Goal: Information Seeking & Learning: Learn about a topic

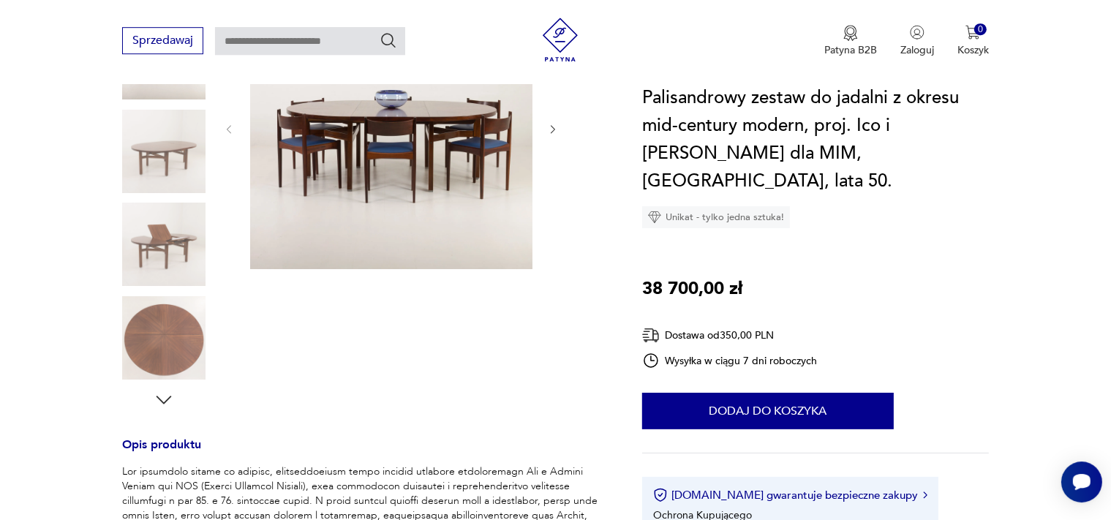
scroll to position [193, 0]
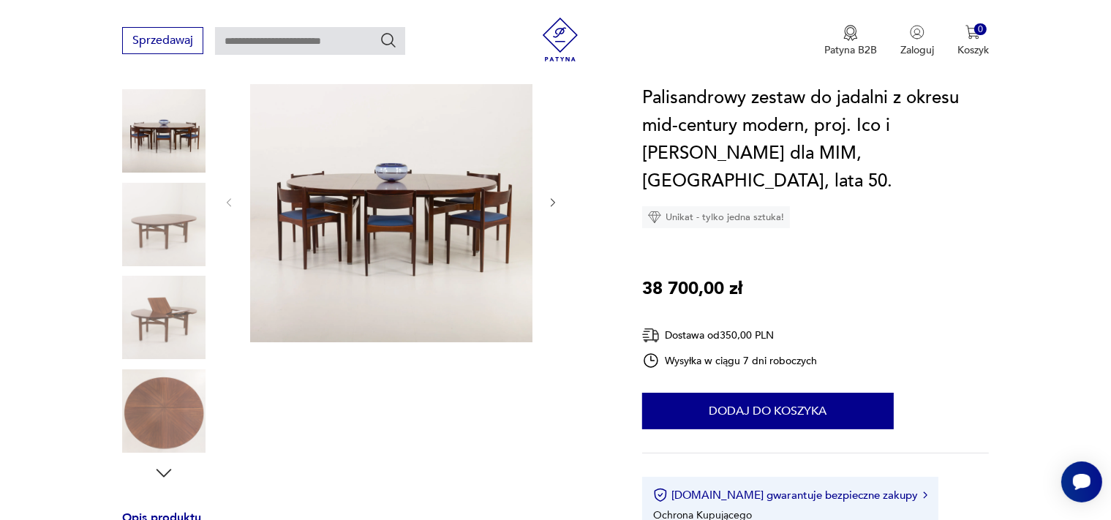
click at [405, 174] on img at bounding box center [391, 201] width 282 height 282
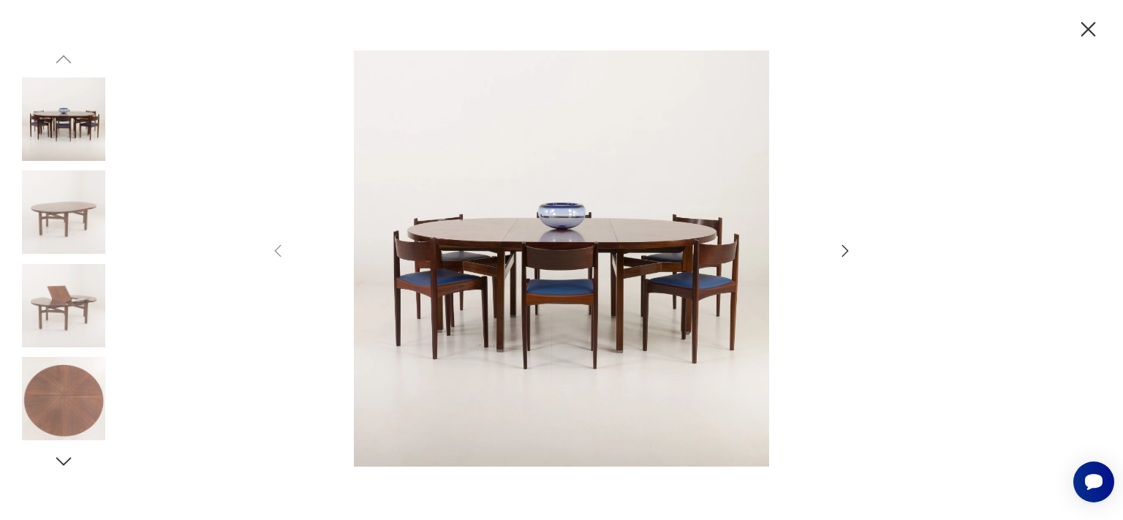
click at [844, 249] on icon "button" at bounding box center [845, 251] width 18 height 18
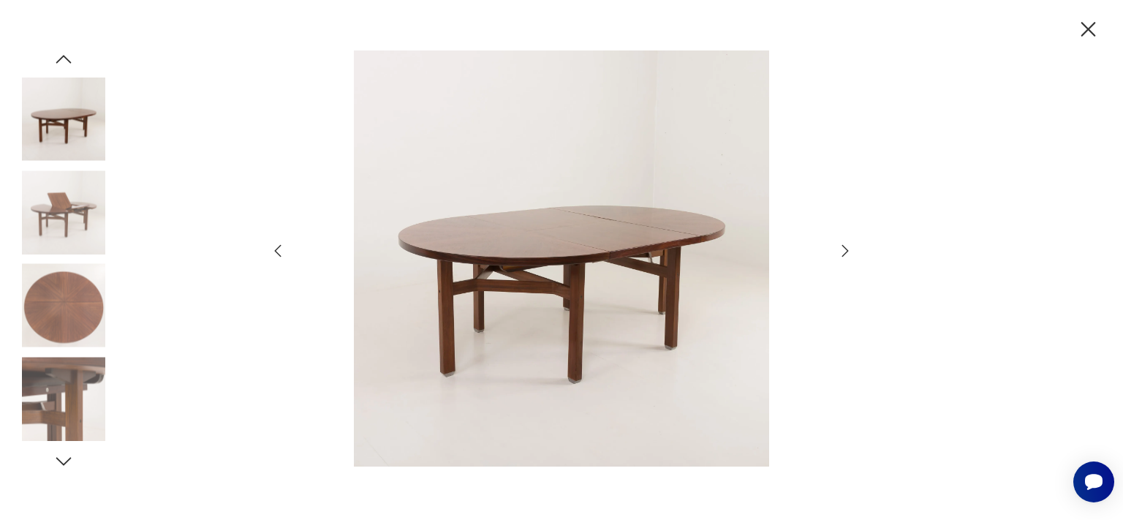
click at [844, 249] on icon "button" at bounding box center [845, 251] width 18 height 18
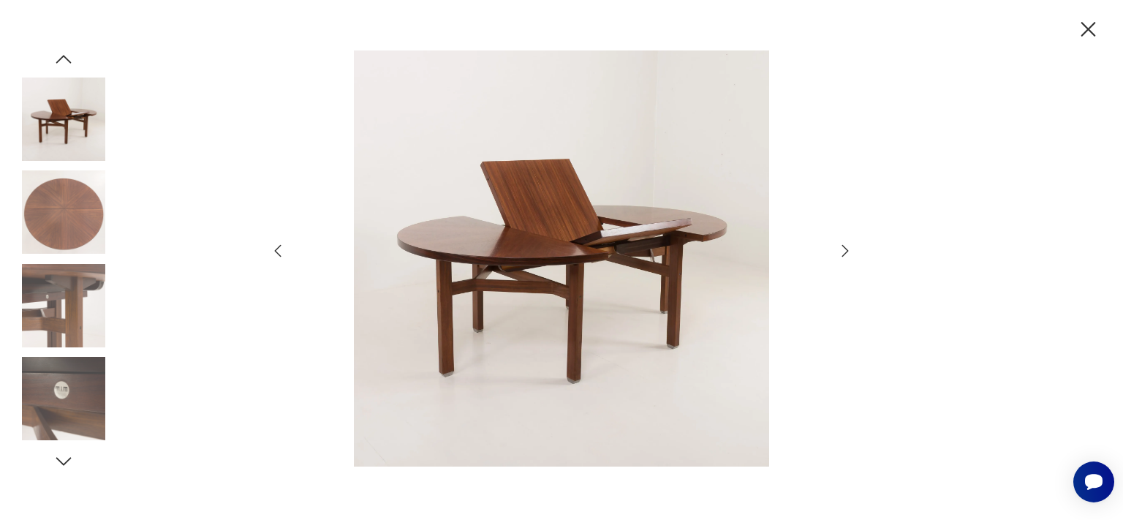
click at [844, 249] on icon "button" at bounding box center [845, 251] width 18 height 18
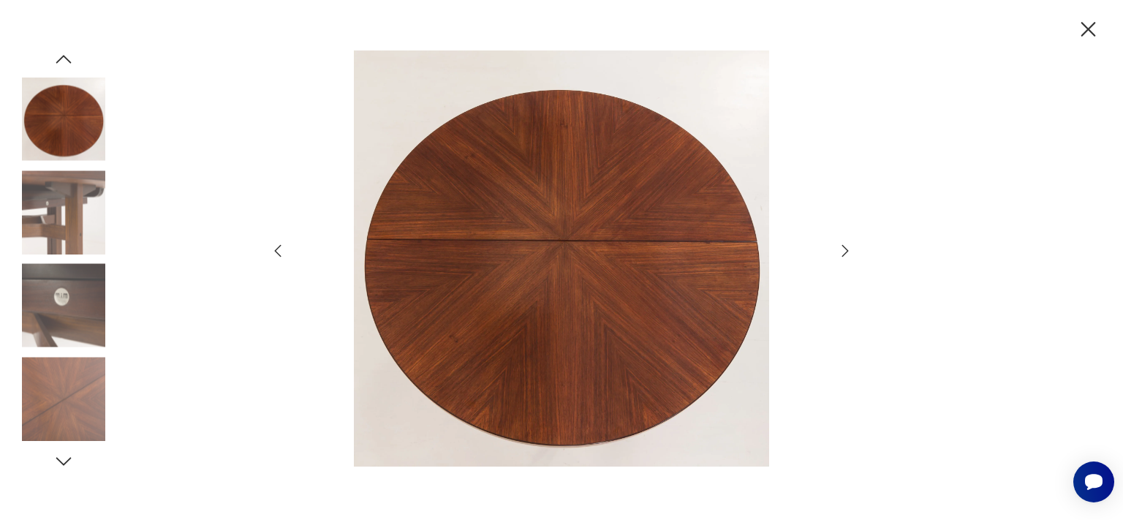
click at [844, 249] on icon "button" at bounding box center [845, 251] width 18 height 18
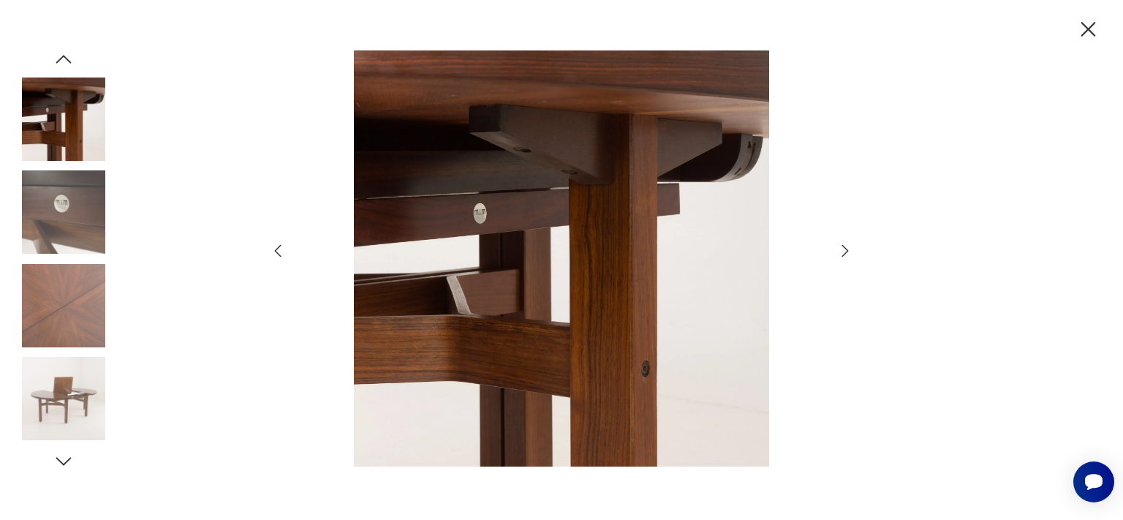
click at [844, 249] on icon "button" at bounding box center [845, 251] width 18 height 18
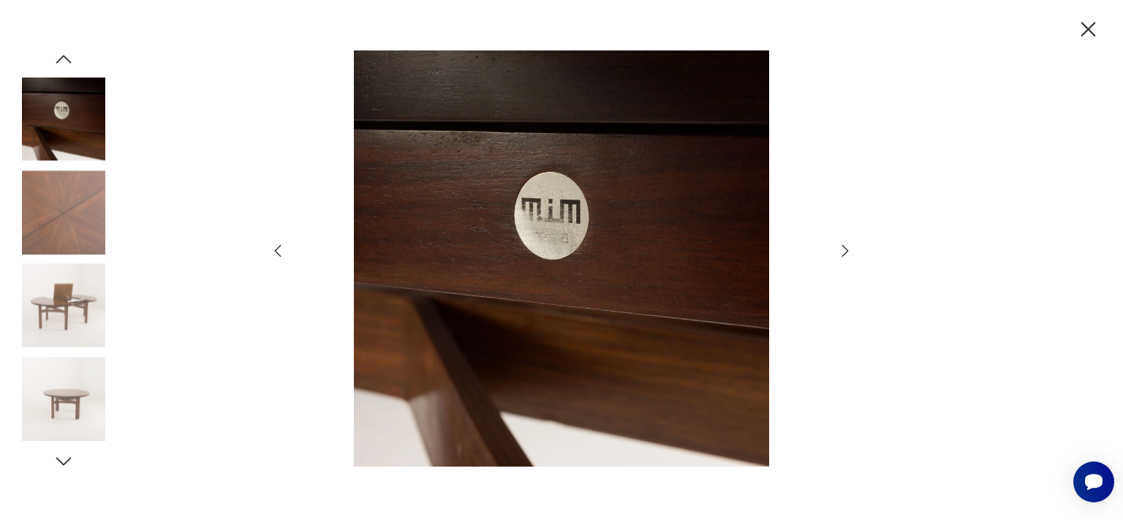
click at [844, 249] on icon "button" at bounding box center [845, 251] width 18 height 18
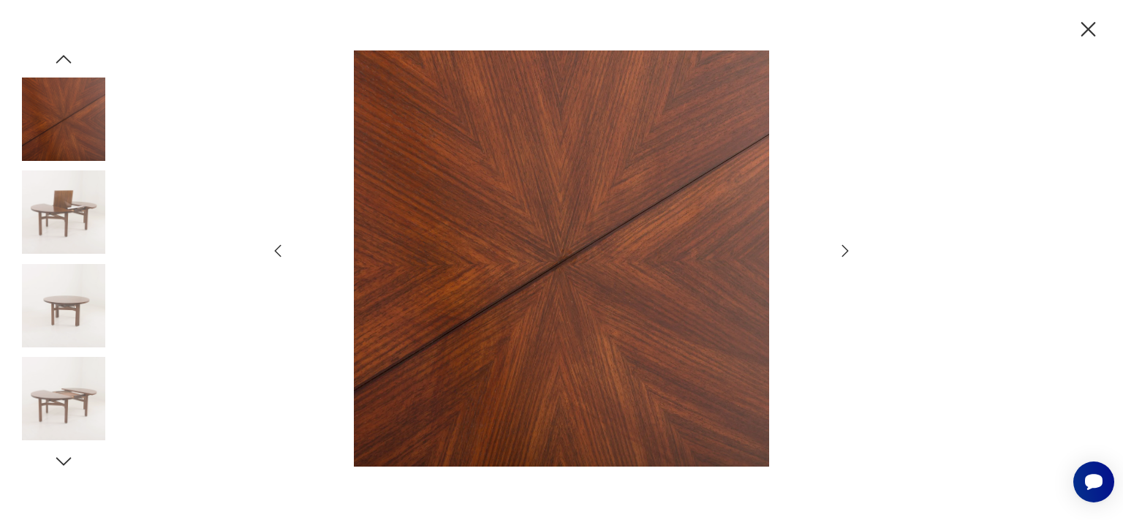
click at [844, 249] on icon "button" at bounding box center [845, 251] width 18 height 18
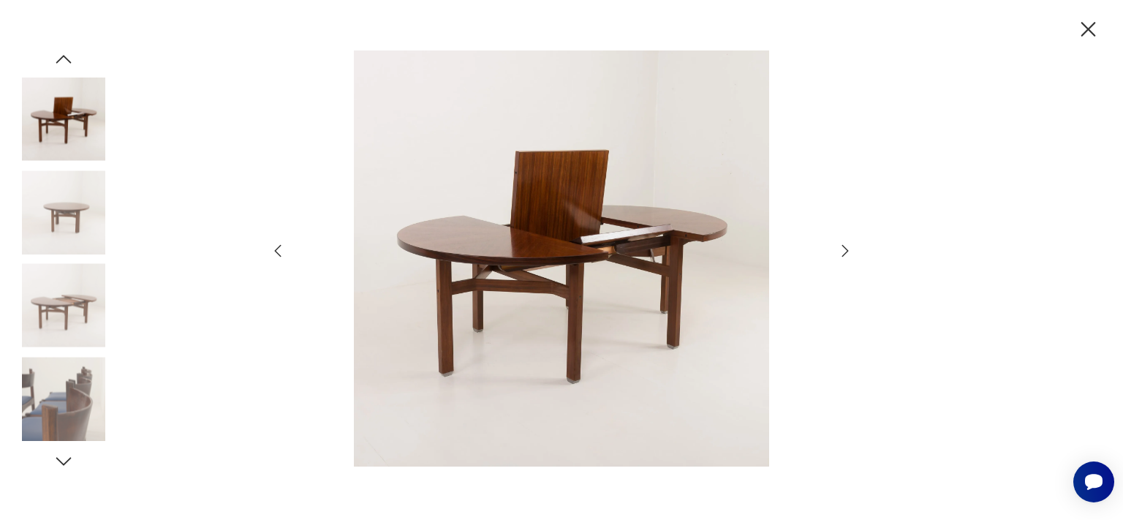
click at [844, 249] on icon "button" at bounding box center [845, 251] width 18 height 18
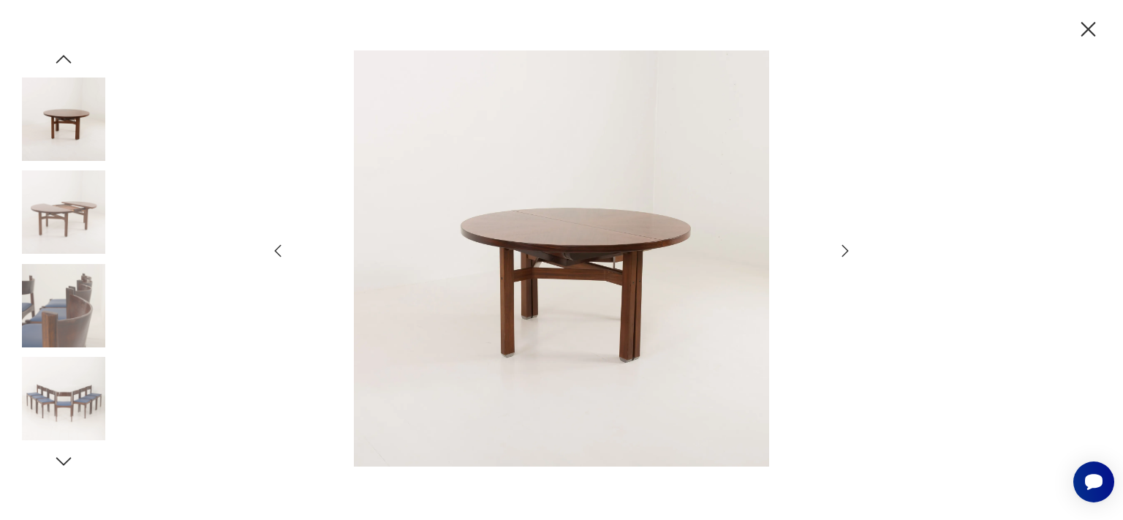
click at [844, 249] on icon "button" at bounding box center [845, 251] width 18 height 18
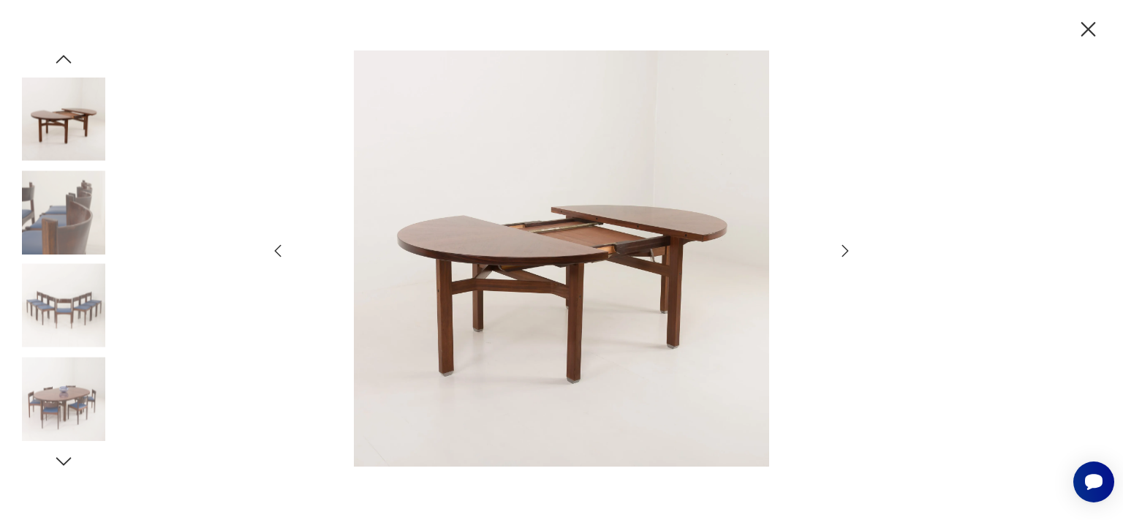
click at [844, 250] on icon "button" at bounding box center [845, 251] width 18 height 18
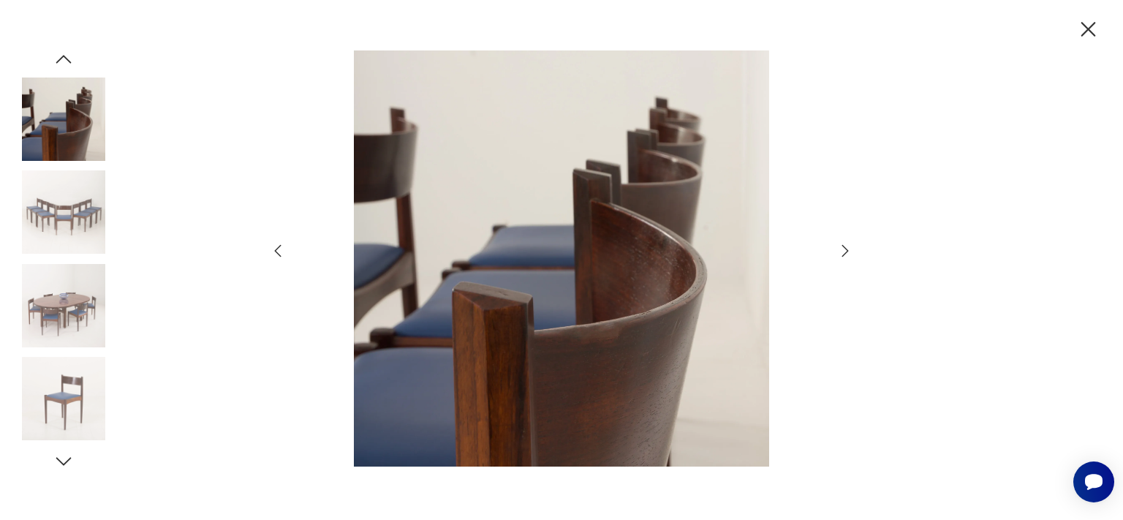
click at [844, 250] on icon "button" at bounding box center [845, 251] width 18 height 18
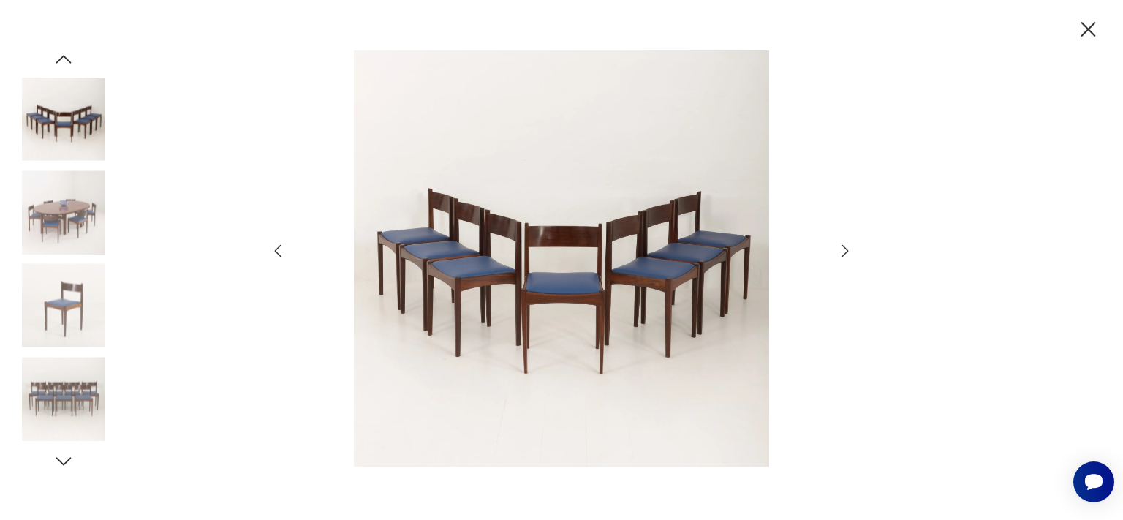
click at [844, 250] on icon "button" at bounding box center [845, 251] width 18 height 18
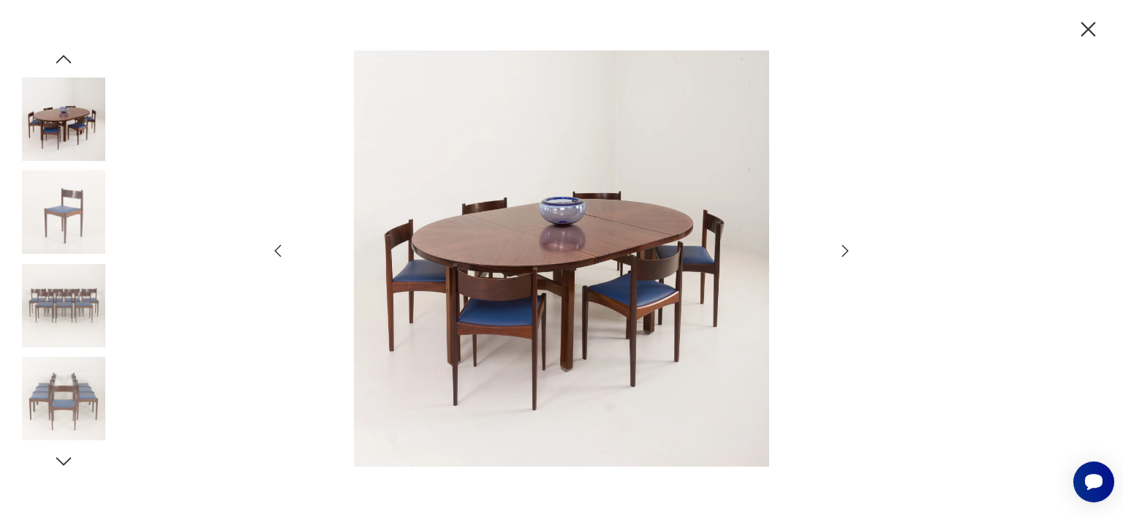
click at [844, 250] on icon "button" at bounding box center [845, 251] width 18 height 18
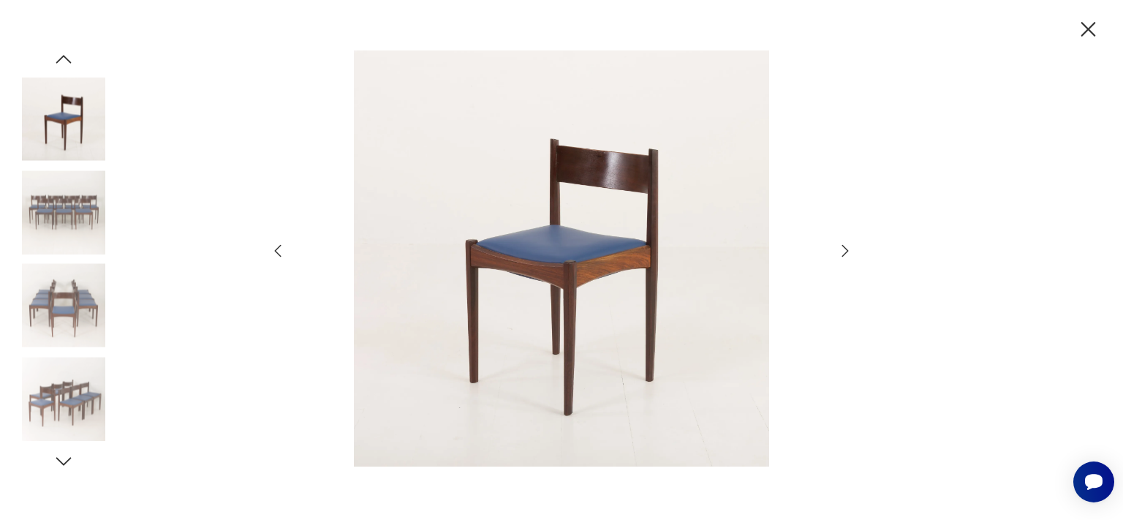
click at [844, 250] on icon "button" at bounding box center [845, 251] width 18 height 18
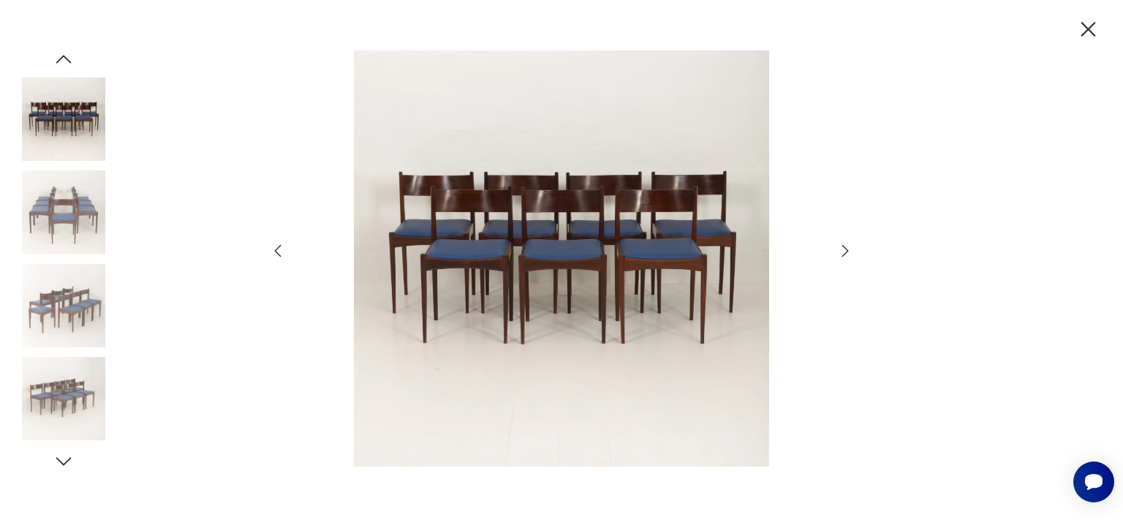
click at [844, 250] on icon "button" at bounding box center [845, 251] width 18 height 18
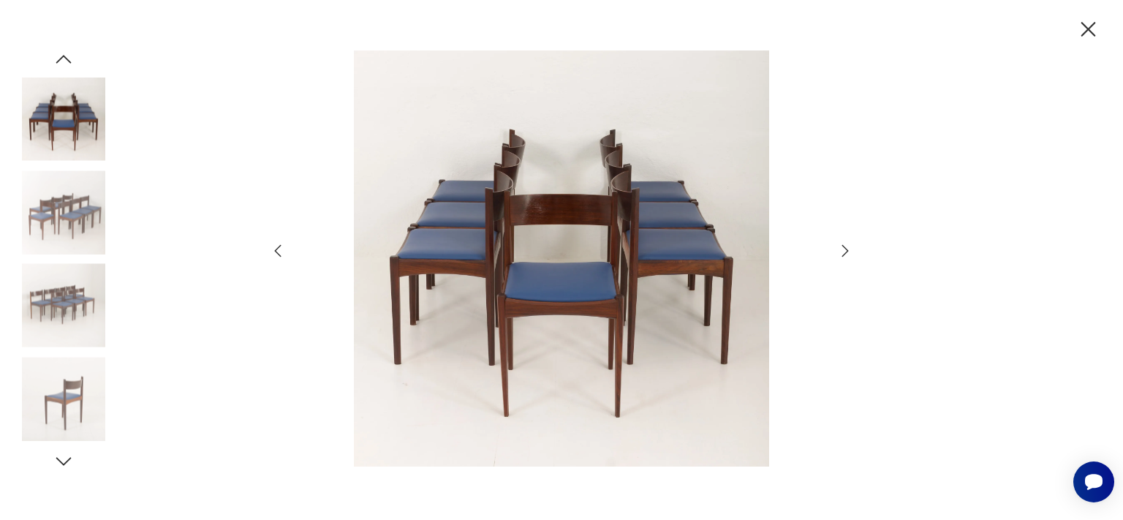
click at [844, 250] on icon "button" at bounding box center [845, 251] width 18 height 18
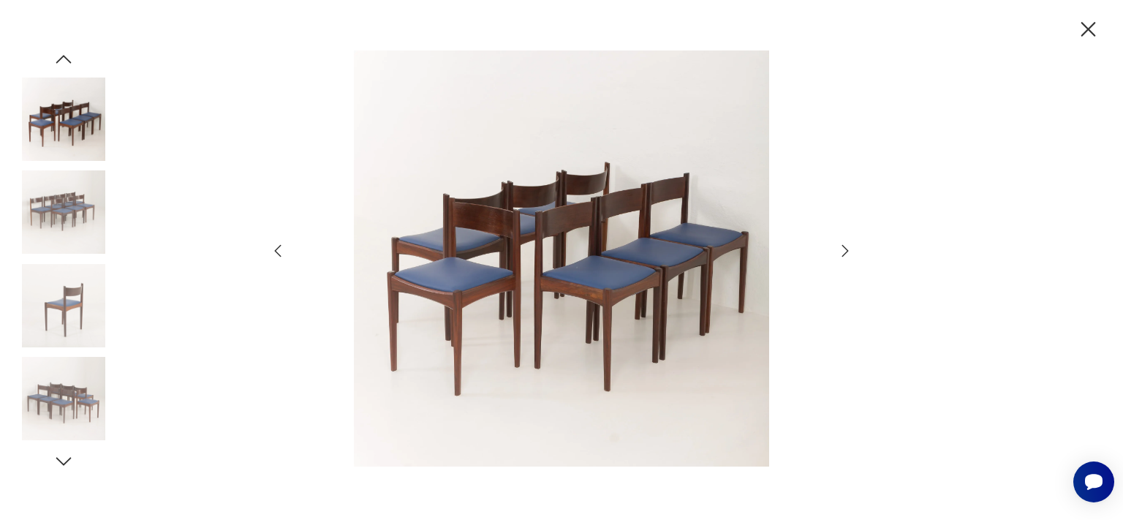
click at [844, 250] on icon "button" at bounding box center [845, 251] width 18 height 18
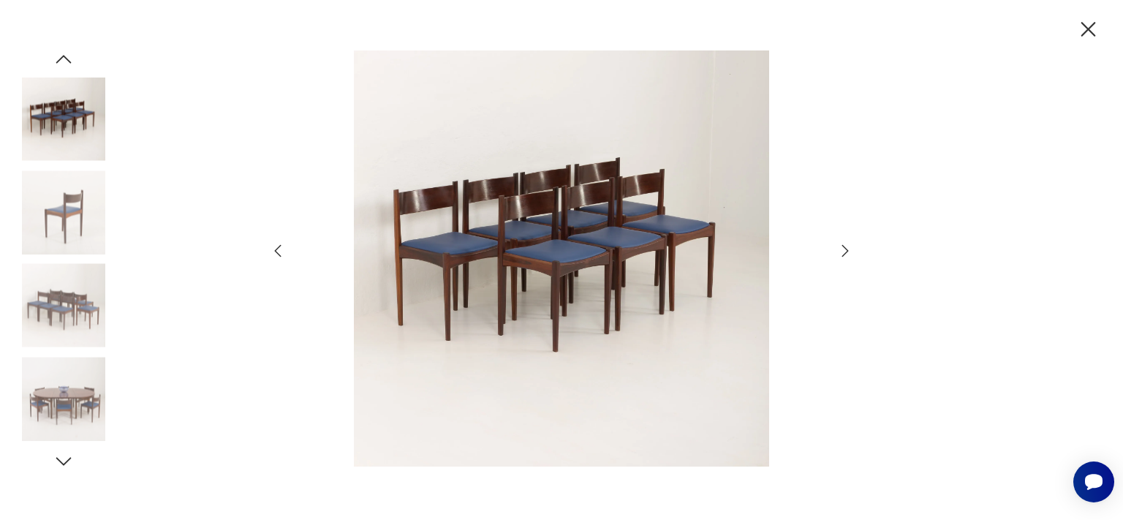
click at [844, 250] on icon "button" at bounding box center [845, 251] width 18 height 18
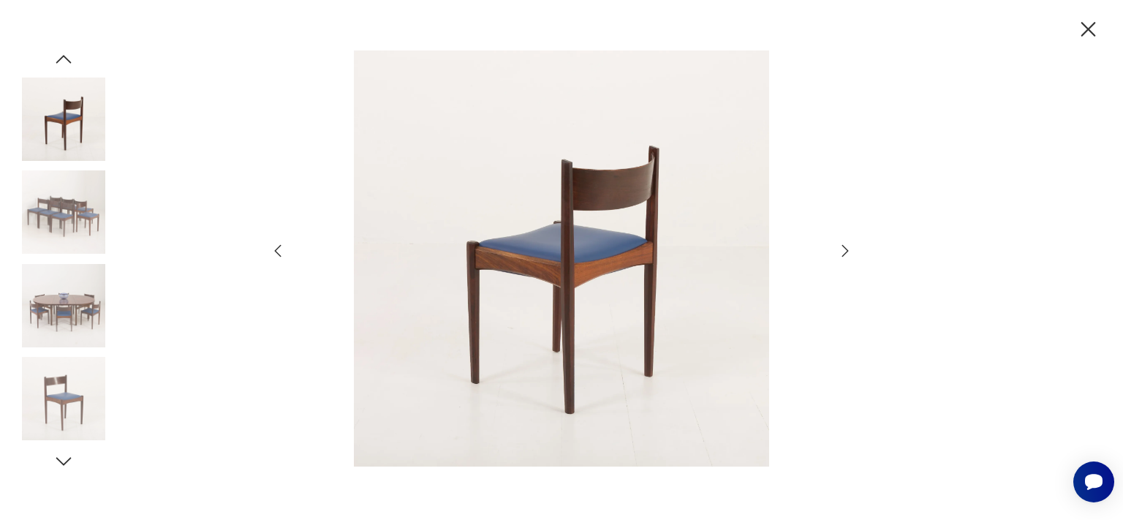
click at [844, 250] on icon "button" at bounding box center [845, 251] width 18 height 18
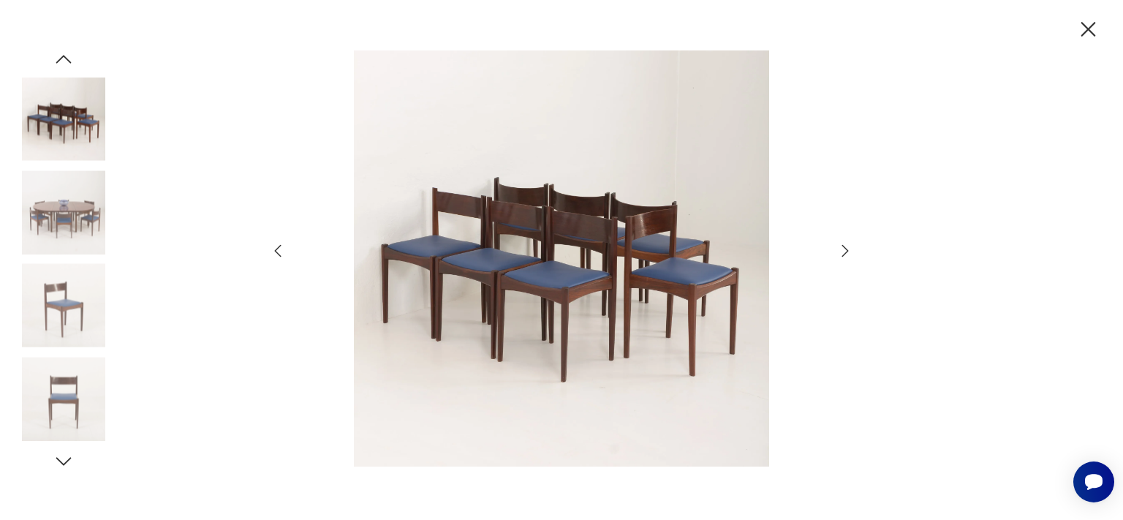
click at [844, 250] on icon "button" at bounding box center [845, 251] width 18 height 18
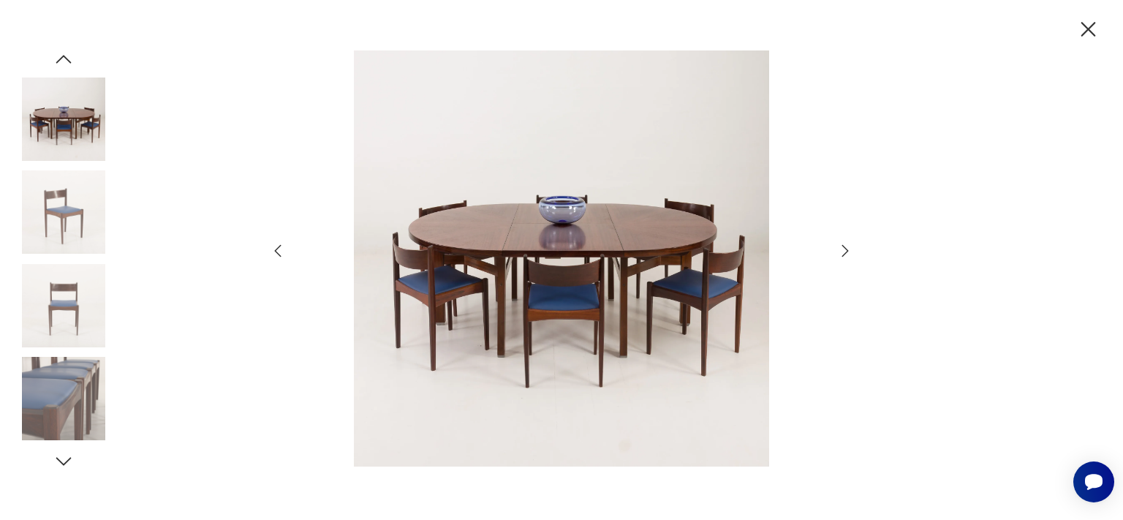
click at [1086, 26] on icon "button" at bounding box center [1088, 29] width 15 height 15
